Goal: Complete application form

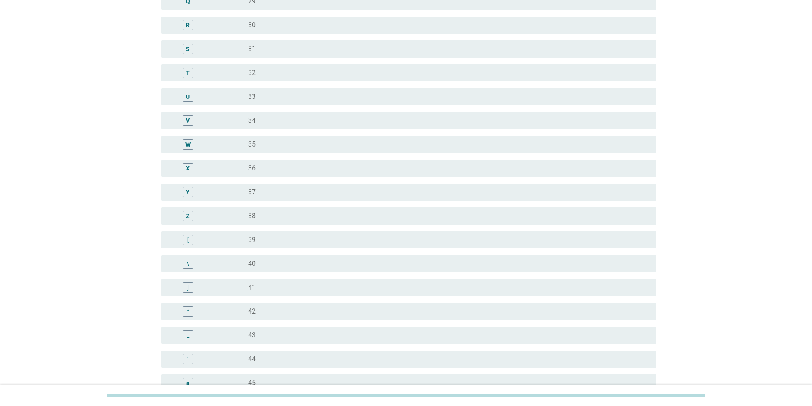
scroll to position [498, 0]
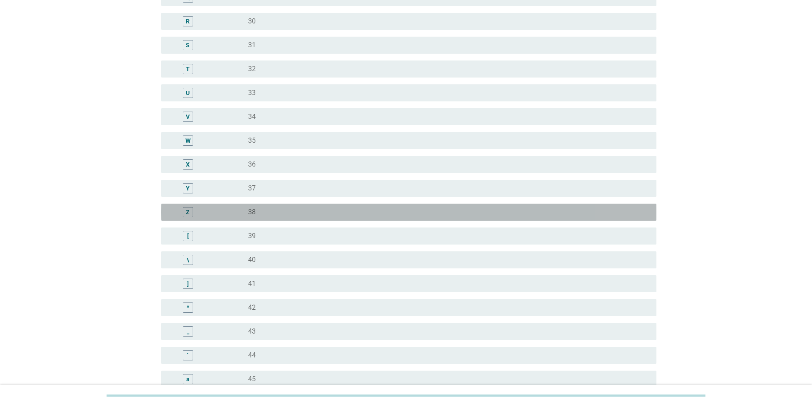
click at [218, 215] on div "Z" at bounding box center [208, 212] width 80 height 10
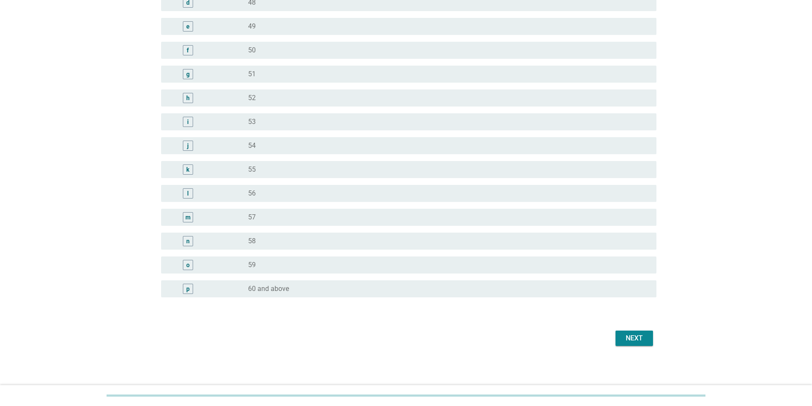
scroll to position [947, 0]
click at [623, 338] on div "Next" at bounding box center [635, 338] width 24 height 10
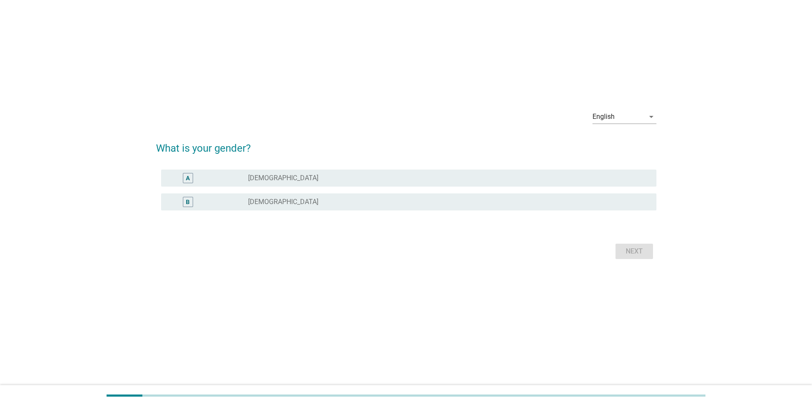
scroll to position [0, 0]
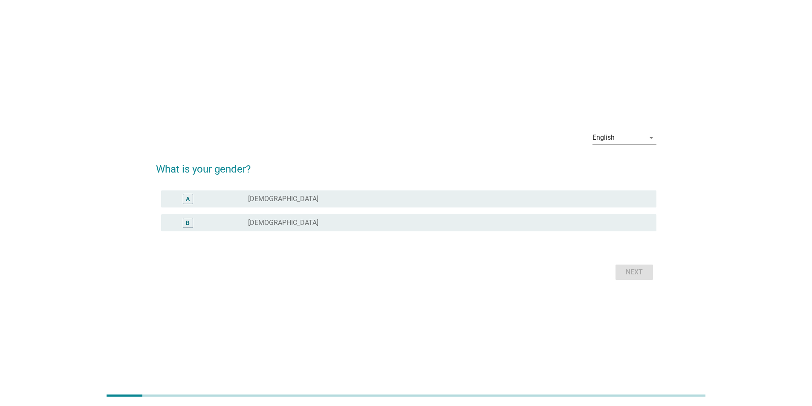
click at [258, 200] on label "[DEMOGRAPHIC_DATA]" at bounding box center [283, 199] width 70 height 9
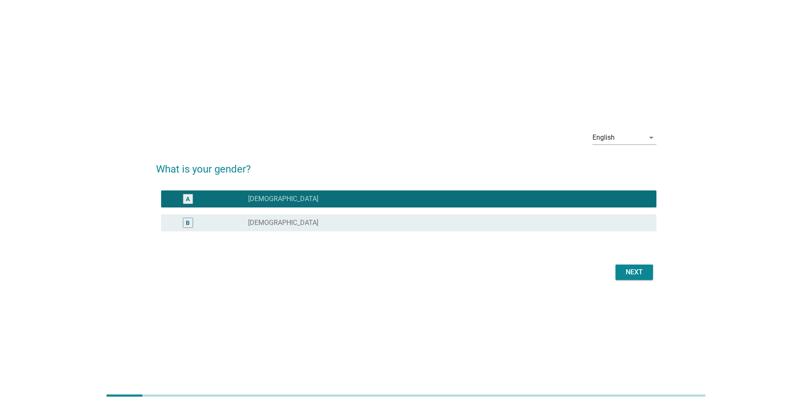
click at [627, 270] on div "Next" at bounding box center [635, 272] width 24 height 10
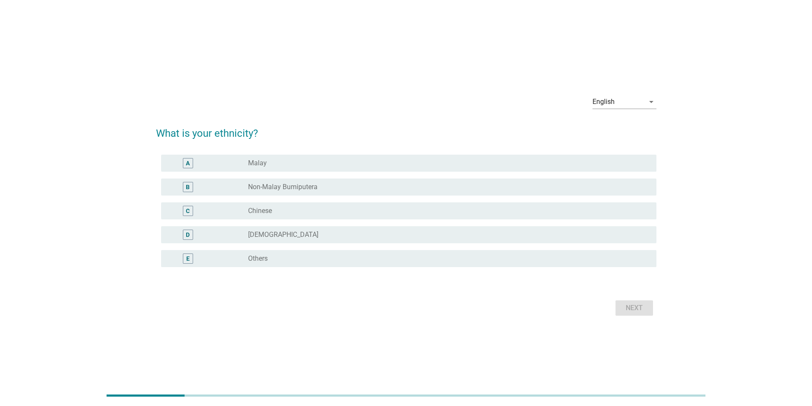
click at [289, 210] on div "radio_button_unchecked Chinese" at bounding box center [445, 211] width 395 height 9
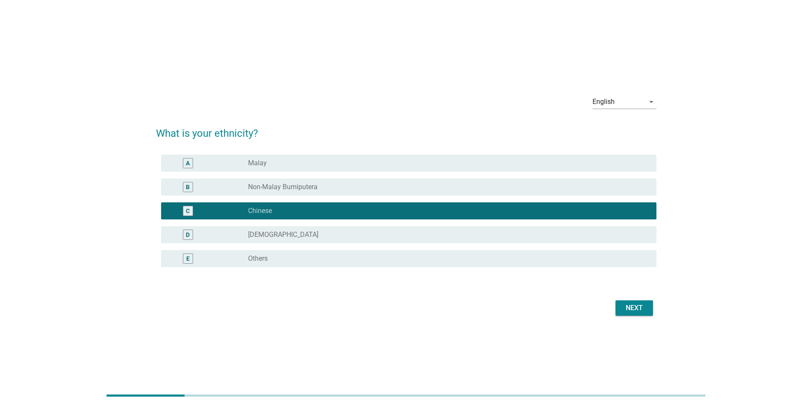
click at [643, 311] on div "Next" at bounding box center [635, 308] width 24 height 10
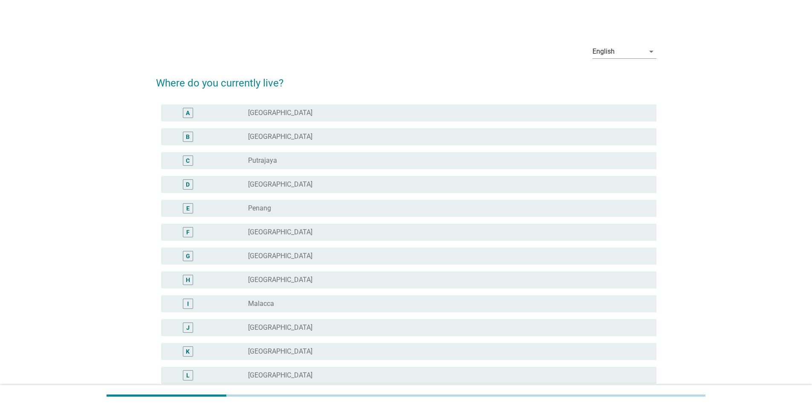
click at [284, 132] on div "radio_button_unchecked [GEOGRAPHIC_DATA]" at bounding box center [449, 137] width 402 height 10
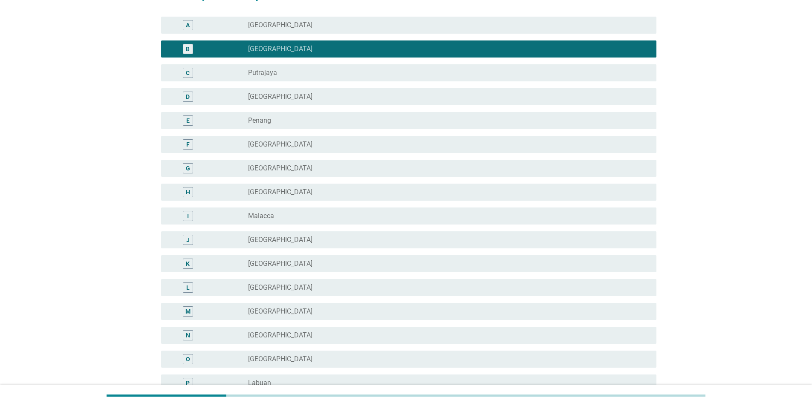
scroll to position [183, 0]
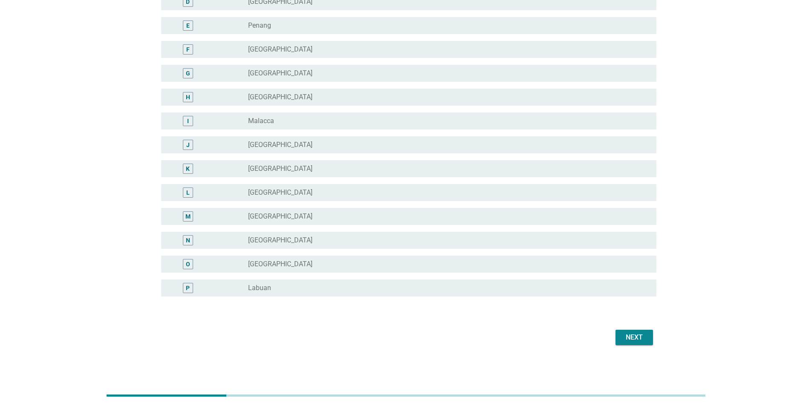
click at [639, 339] on div "Next" at bounding box center [635, 338] width 24 height 10
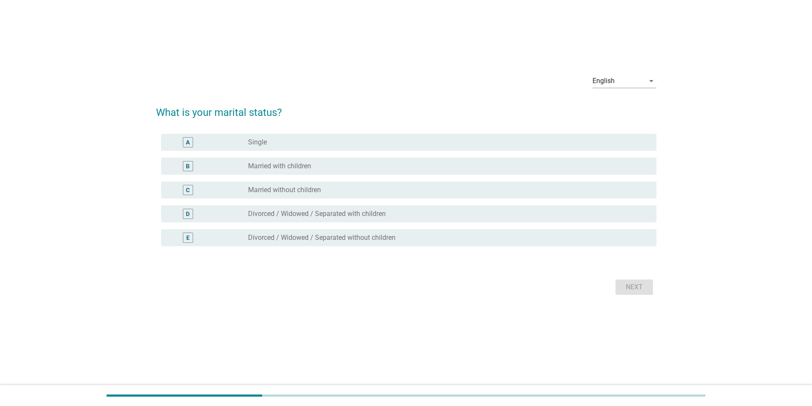
scroll to position [0, 0]
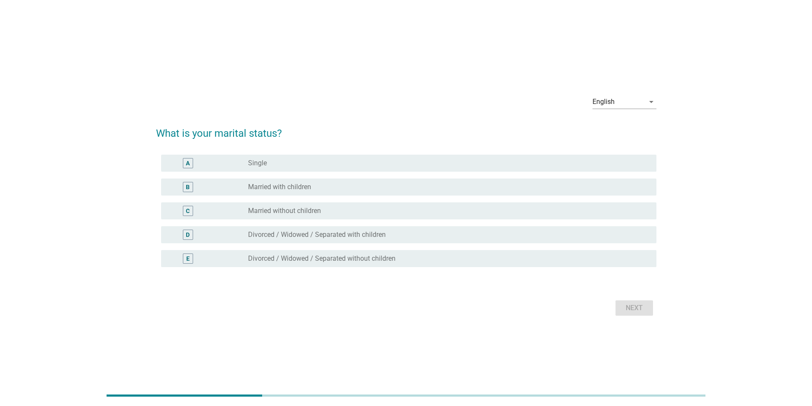
click at [328, 187] on div "radio_button_unchecked Married with children" at bounding box center [445, 187] width 395 height 9
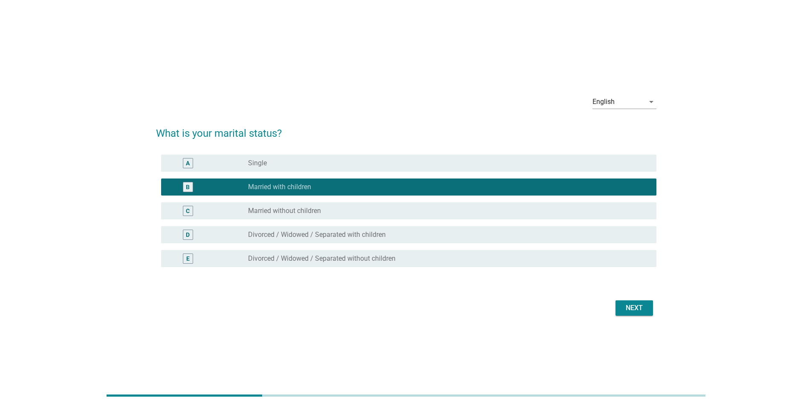
click at [632, 307] on div "Next" at bounding box center [635, 308] width 24 height 10
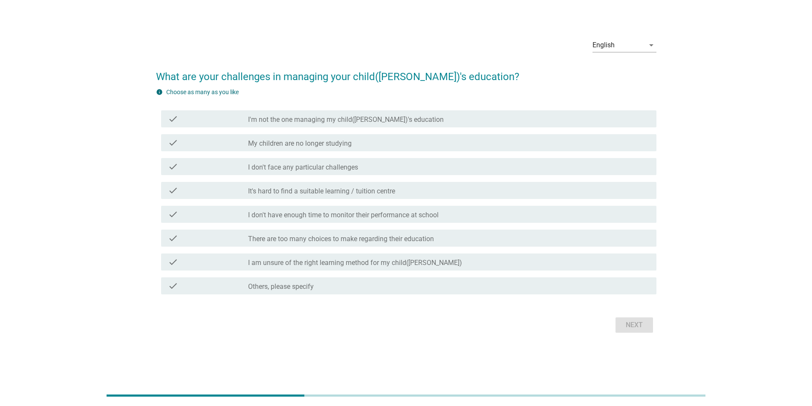
scroll to position [21, 0]
click at [415, 192] on div "check_box_outline_blank It's hard to find a suitable learning / tuition centre" at bounding box center [449, 189] width 402 height 10
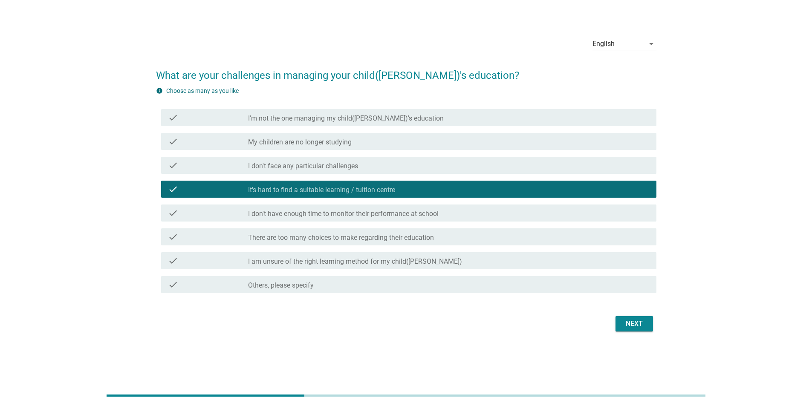
click at [400, 240] on label "There are too many choices to make regarding their education" at bounding box center [341, 238] width 186 height 9
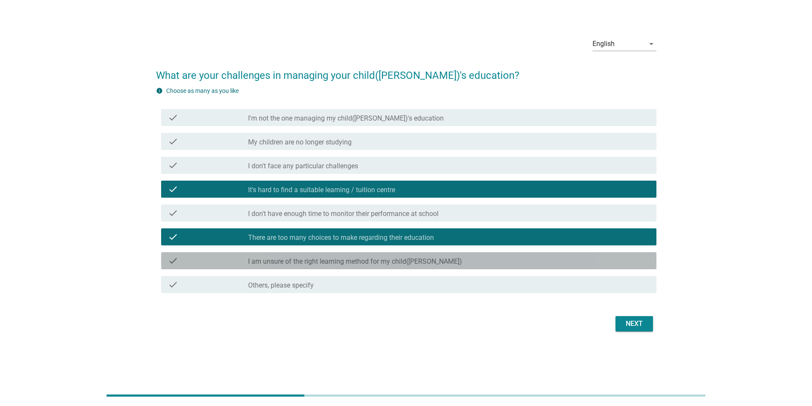
click at [411, 265] on label "I am unsure of the right learning method for my child([PERSON_NAME])" at bounding box center [355, 262] width 214 height 9
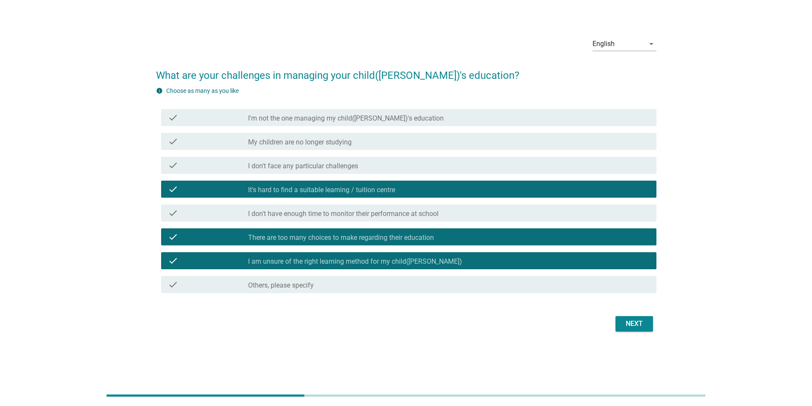
click at [646, 331] on button "Next" at bounding box center [635, 323] width 38 height 15
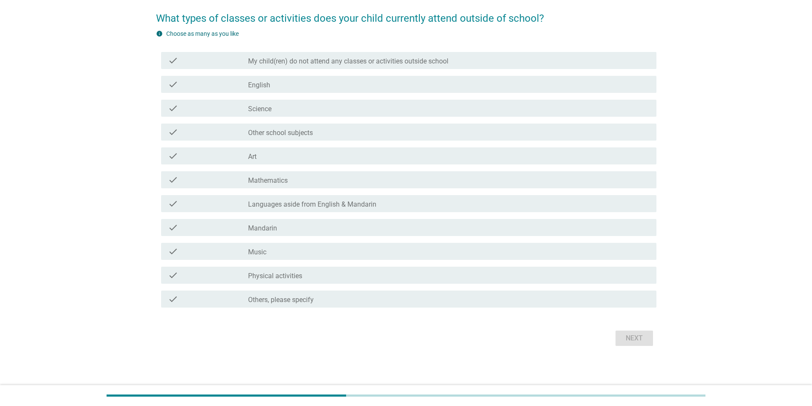
scroll to position [66, 0]
click at [306, 154] on div "check_box_outline_blank Art" at bounding box center [449, 155] width 402 height 10
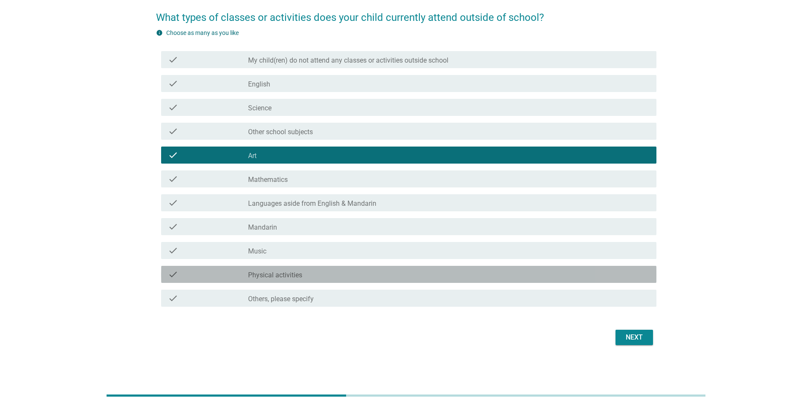
click at [308, 273] on div "check_box_outline_blank Physical activities" at bounding box center [449, 274] width 402 height 10
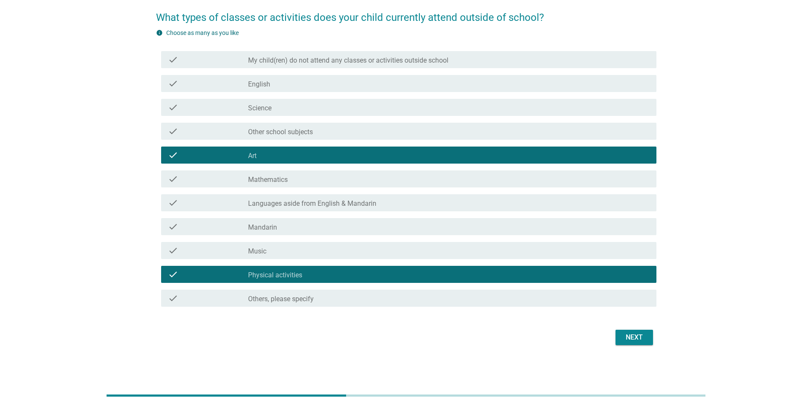
click at [632, 337] on div "Next" at bounding box center [635, 338] width 24 height 10
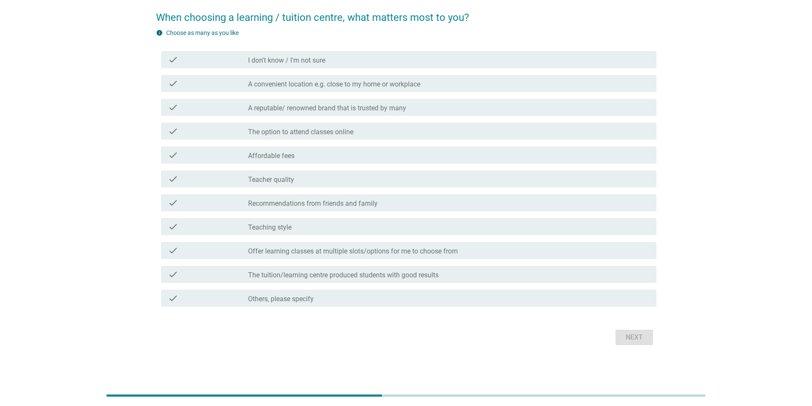
click at [316, 181] on div "check_box_outline_blank Teacher quality" at bounding box center [449, 179] width 402 height 10
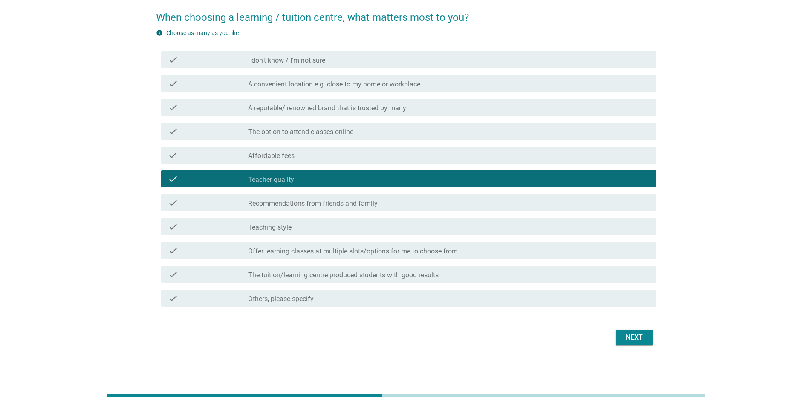
click at [300, 228] on div "check_box_outline_blank Teaching style" at bounding box center [449, 227] width 402 height 10
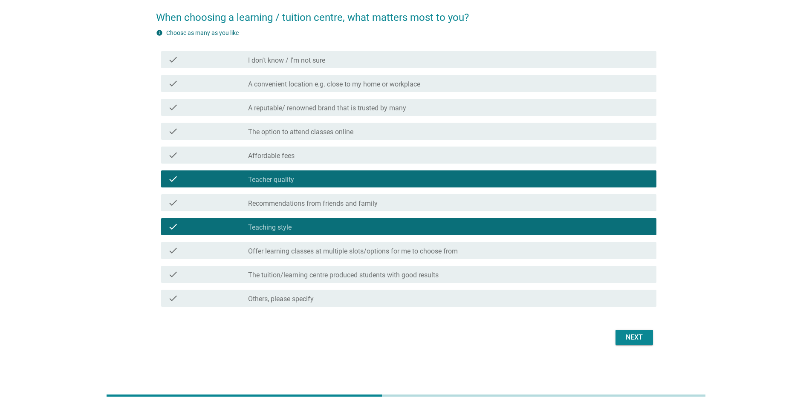
click at [337, 278] on label "The tuition/learning centre produced students with good results" at bounding box center [343, 275] width 191 height 9
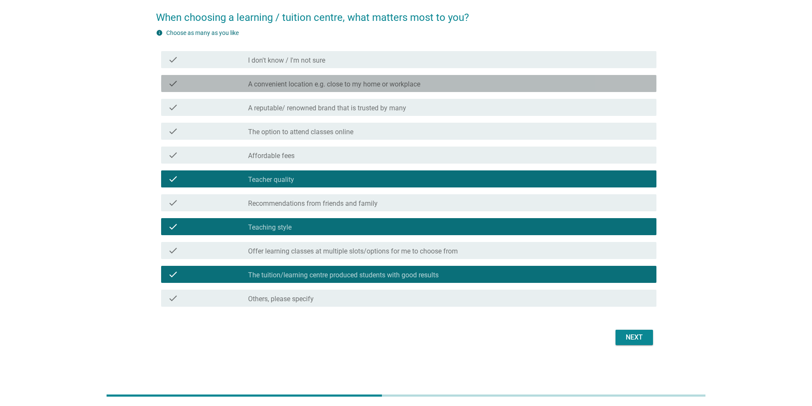
click at [359, 84] on label "A convenient location e.g. close to my home or workplace" at bounding box center [334, 84] width 172 height 9
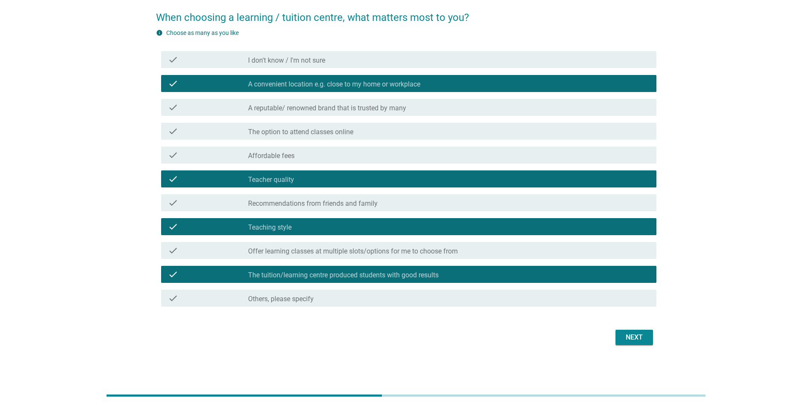
click at [639, 337] on div "Next" at bounding box center [635, 338] width 24 height 10
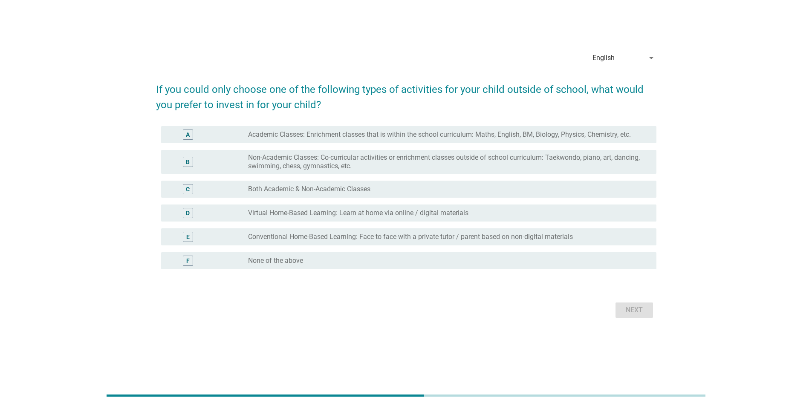
scroll to position [0, 0]
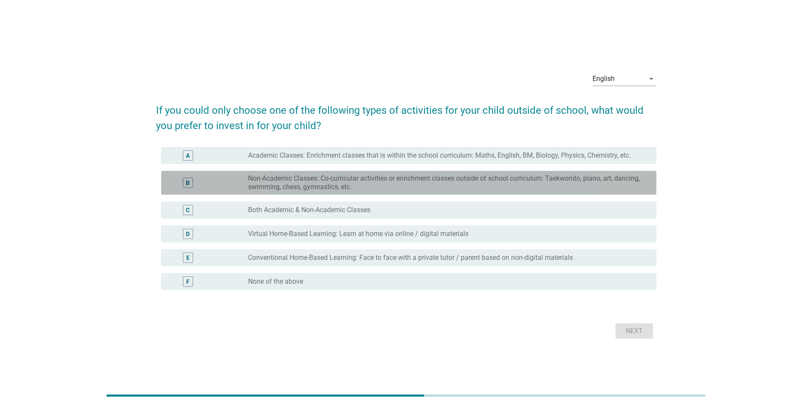
click at [404, 183] on label "Non-Academic Classes: Co-curricular activities or enrichment classes outside of…" at bounding box center [445, 182] width 395 height 17
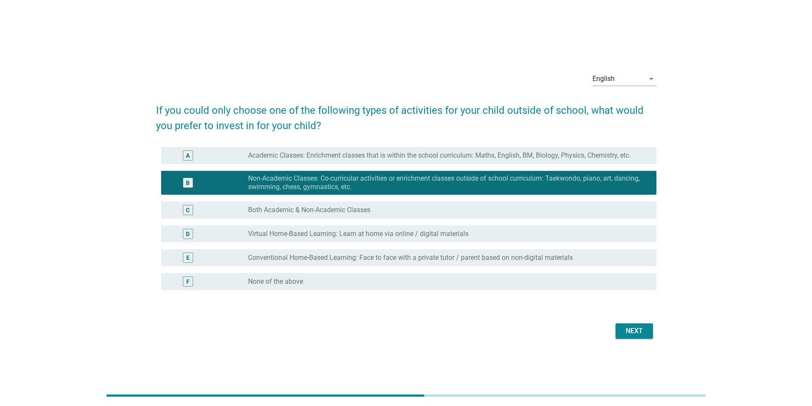
click at [399, 262] on div "radio_button_unchecked Conventional Home-Based Learning: Face to face with a pr…" at bounding box center [449, 258] width 402 height 10
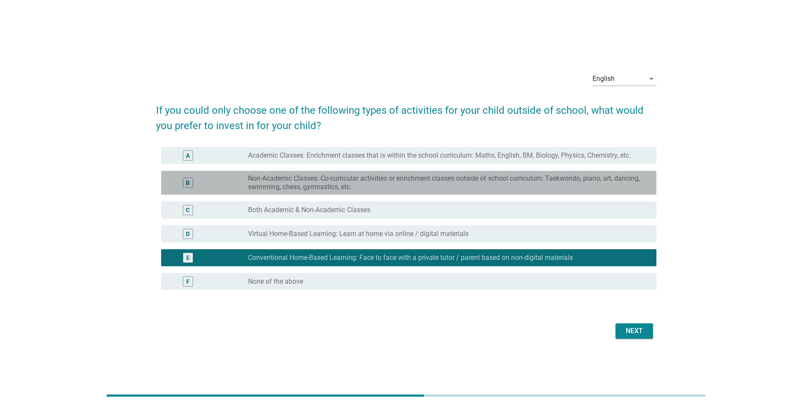
click at [433, 181] on label "Non-Academic Classes: Co-curricular activities or enrichment classes outside of…" at bounding box center [445, 182] width 395 height 17
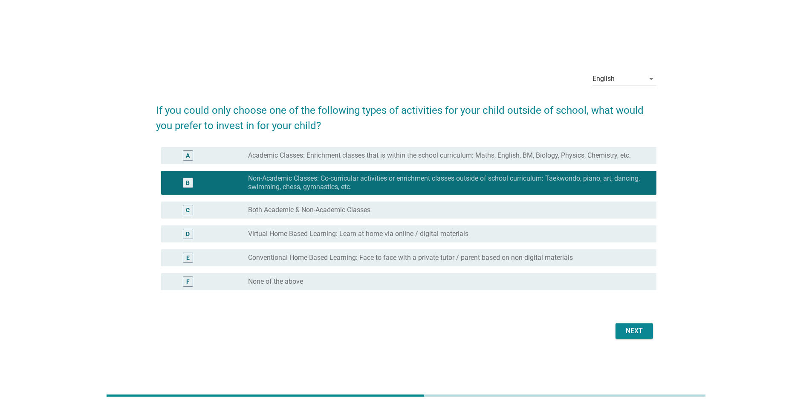
click at [641, 332] on div "Next" at bounding box center [635, 331] width 24 height 10
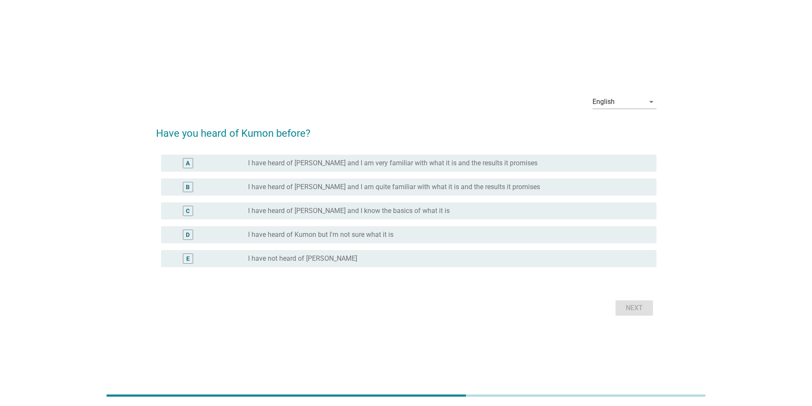
click at [377, 211] on label "I have heard of [PERSON_NAME] and I know the basics of what it is" at bounding box center [349, 211] width 202 height 9
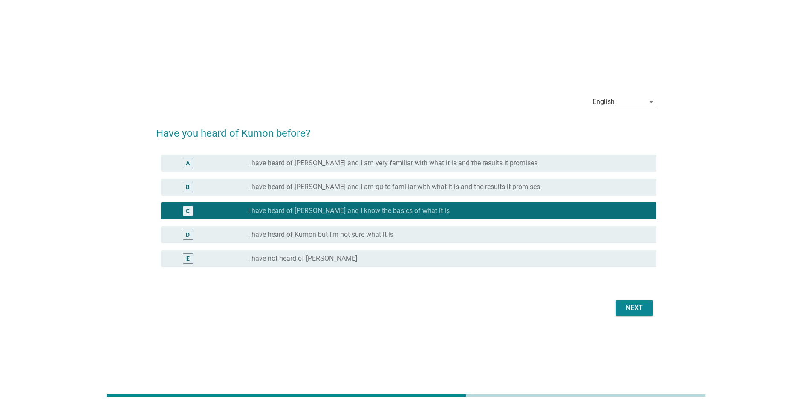
click at [642, 309] on div "Next" at bounding box center [635, 308] width 24 height 10
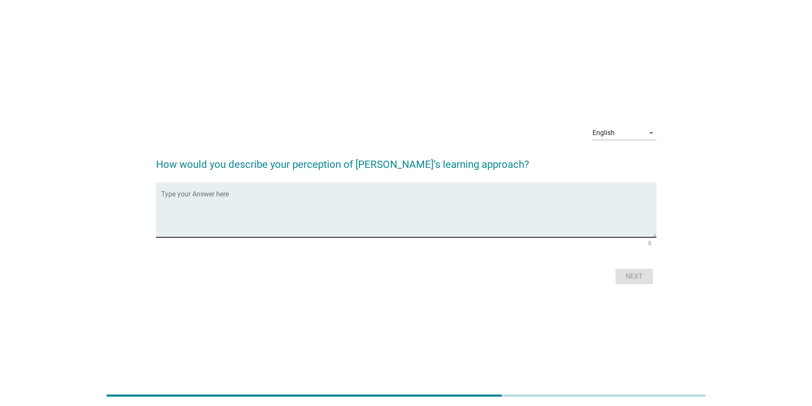
click at [364, 225] on textarea "Type your Answer here" at bounding box center [408, 215] width 495 height 45
type textarea "keep practicing questions"
click at [646, 274] on div "Next" at bounding box center [635, 277] width 24 height 10
click at [345, 217] on textarea "Type your Answer here" at bounding box center [408, 215] width 495 height 45
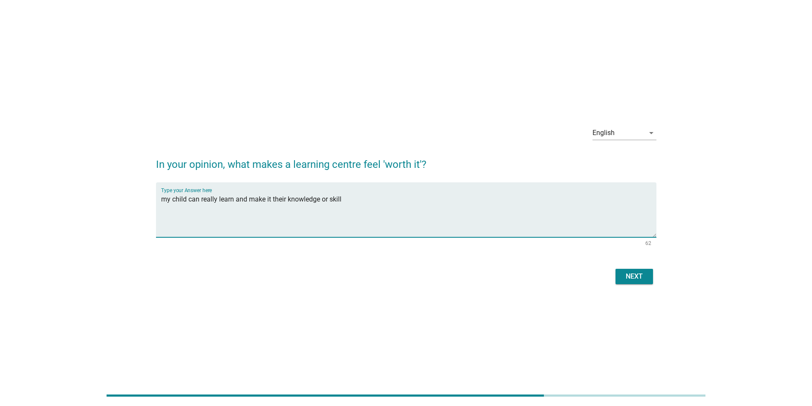
type textarea "my child can really learn and make it their knowledge or skill"
click at [639, 272] on div "Next" at bounding box center [635, 277] width 24 height 10
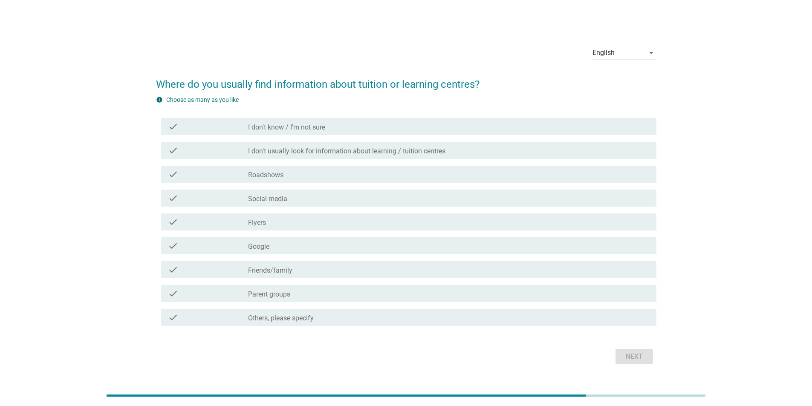
click at [307, 173] on div "check_box_outline_blank Roadshows" at bounding box center [449, 174] width 402 height 10
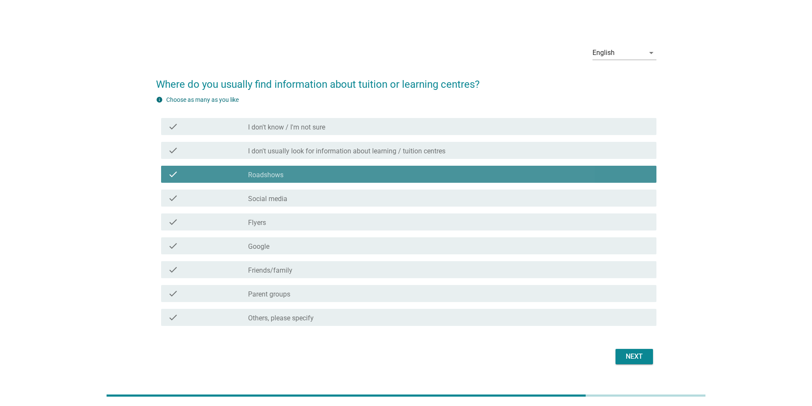
click at [302, 198] on div "check_box_outline_blank Social media" at bounding box center [449, 198] width 402 height 10
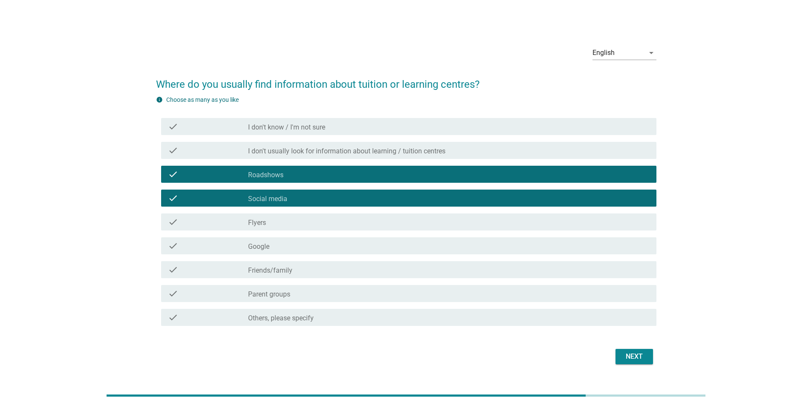
click at [315, 225] on div "check_box_outline_blank Flyers" at bounding box center [449, 222] width 402 height 10
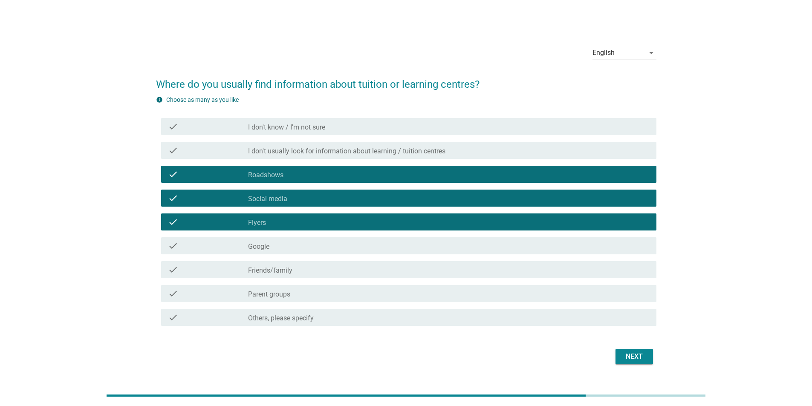
click at [321, 246] on div "check_box_outline_blank Google" at bounding box center [449, 246] width 402 height 10
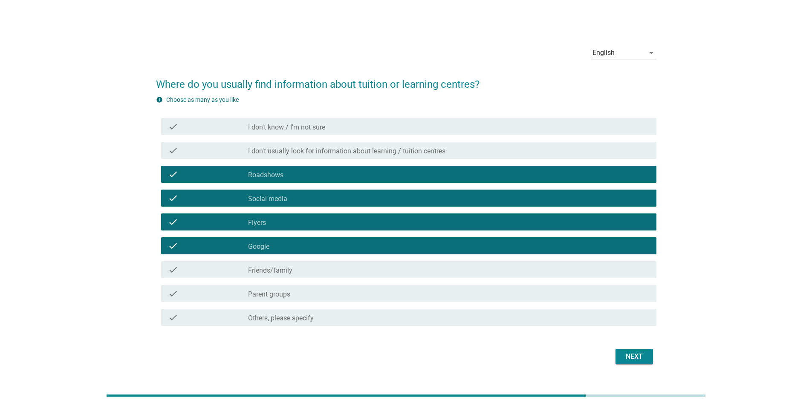
click at [388, 294] on div "check_box_outline_blank Parent groups" at bounding box center [449, 294] width 402 height 10
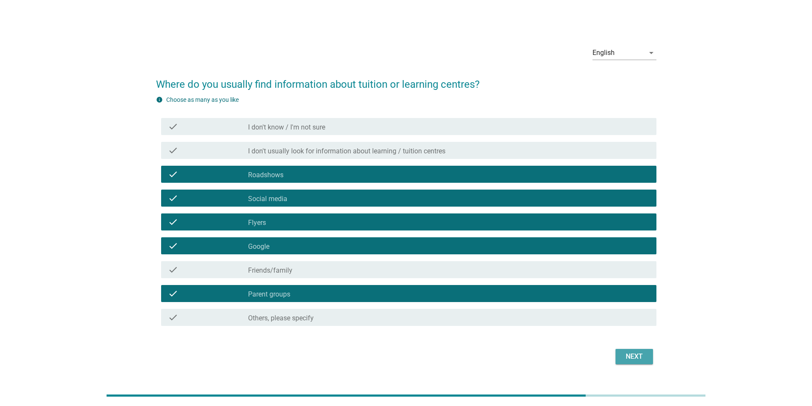
click at [627, 362] on button "Next" at bounding box center [635, 356] width 38 height 15
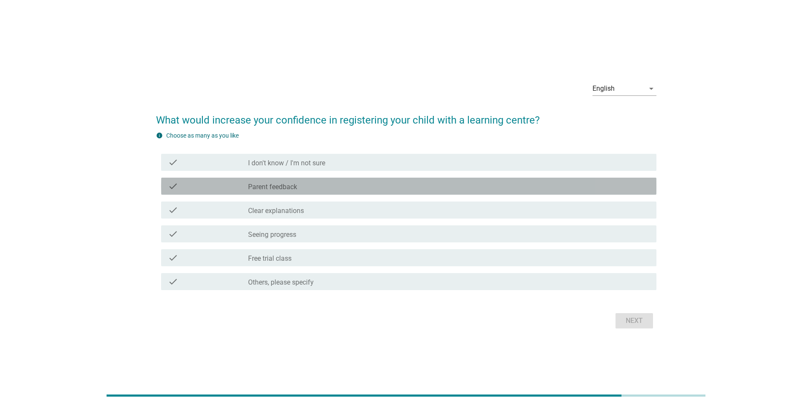
click at [315, 188] on div "check_box_outline_blank Parent feedback" at bounding box center [449, 186] width 402 height 10
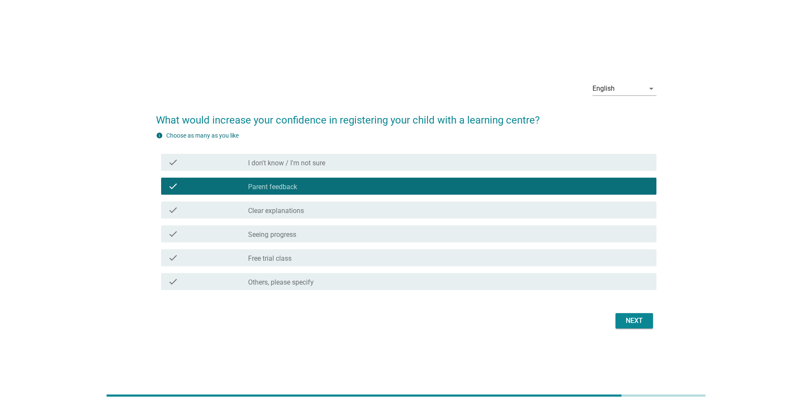
click at [304, 233] on div "check_box_outline_blank Seeing progress" at bounding box center [449, 234] width 402 height 10
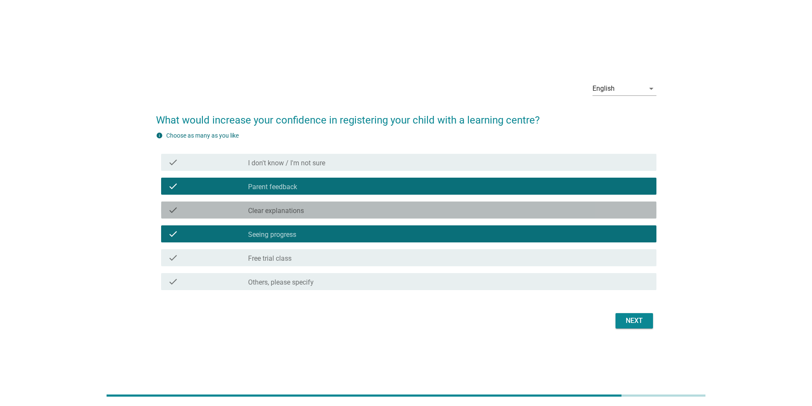
click at [337, 211] on div "check_box_outline_blank Clear explanations" at bounding box center [449, 210] width 402 height 10
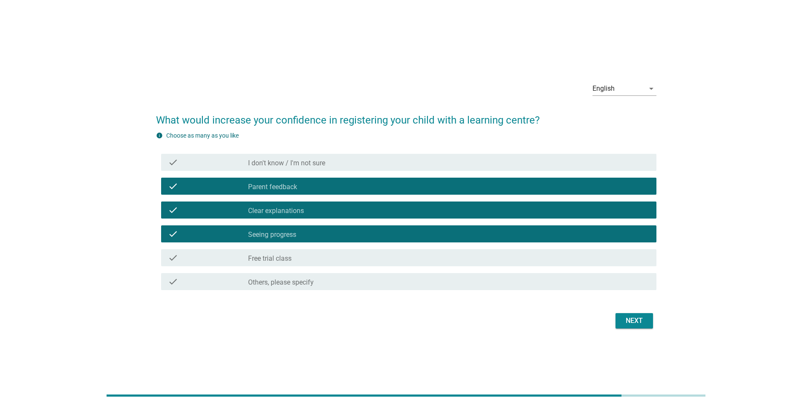
click at [632, 326] on button "Next" at bounding box center [635, 320] width 38 height 15
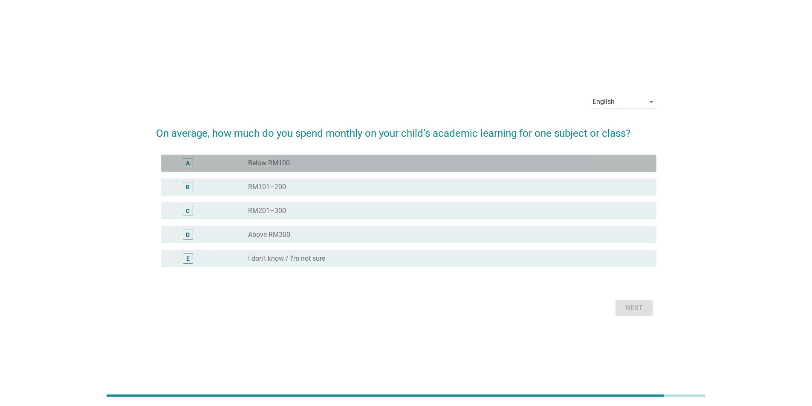
click at [312, 161] on div "radio_button_unchecked Below RM100" at bounding box center [445, 163] width 395 height 9
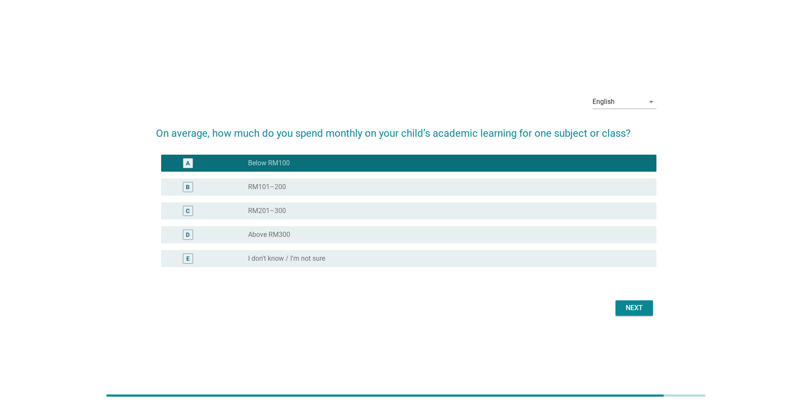
click at [636, 313] on div "Next" at bounding box center [635, 308] width 24 height 10
